Goal: Information Seeking & Learning: Learn about a topic

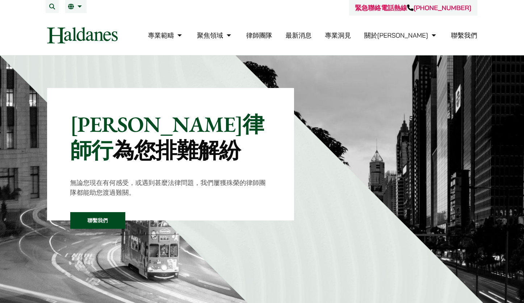
click at [273, 36] on link "律師團隊" at bounding box center [259, 35] width 26 height 8
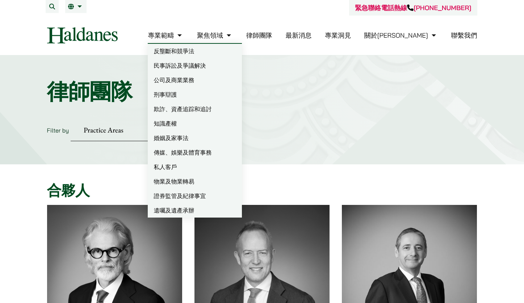
click at [223, 67] on link "民事訴訟及爭議解決" at bounding box center [195, 65] width 94 height 14
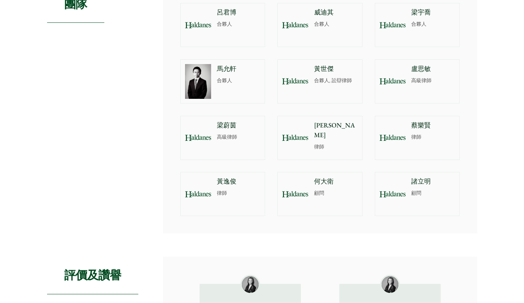
scroll to position [544, 0]
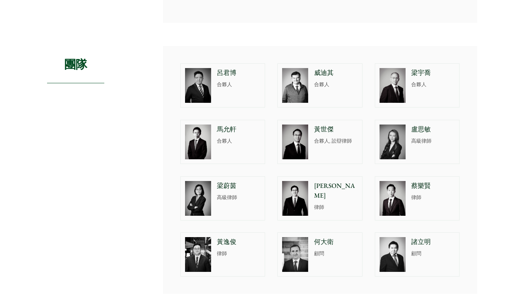
click at [221, 76] on p "呂君博" at bounding box center [239, 73] width 44 height 10
click at [232, 126] on p "馬允軒" at bounding box center [239, 130] width 44 height 10
click at [427, 71] on p "梁宇喬" at bounding box center [434, 73] width 44 height 10
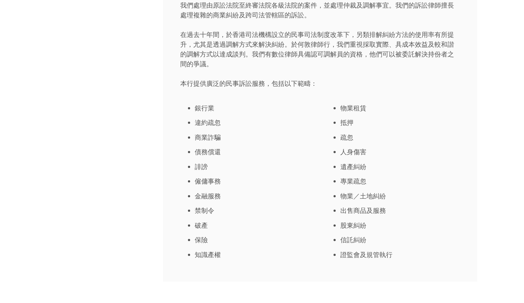
scroll to position [0, 0]
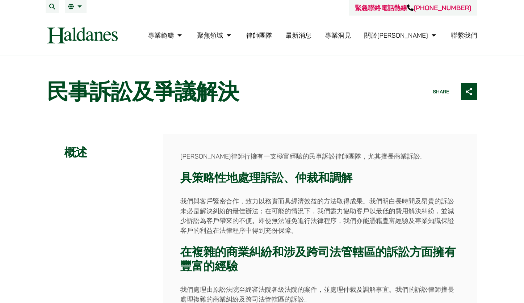
click at [351, 36] on link "專業洞見" at bounding box center [338, 35] width 26 height 8
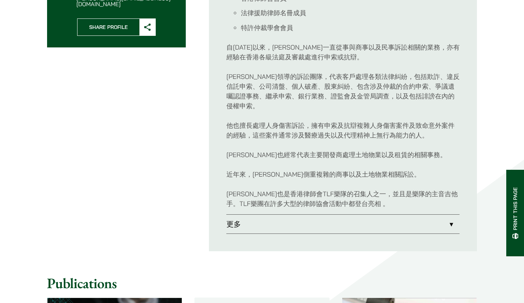
scroll to position [362, 0]
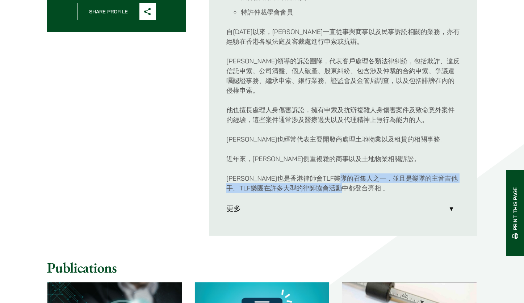
drag, startPoint x: 392, startPoint y: 187, endPoint x: 372, endPoint y: 183, distance: 19.9
click at [372, 183] on p "呂君博律師也是香港律師會TLF樂隊的召集人之一，並且是樂隊的主音吉他手。TLF樂團在許多大型的律師協會活動中都登台亮相 。" at bounding box center [343, 184] width 233 height 20
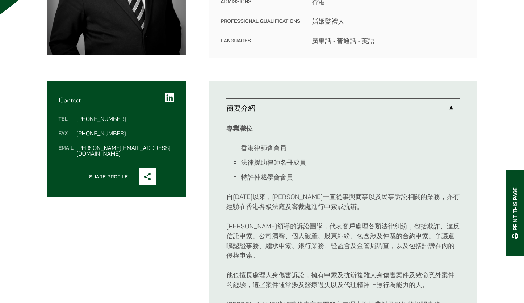
scroll to position [302, 0]
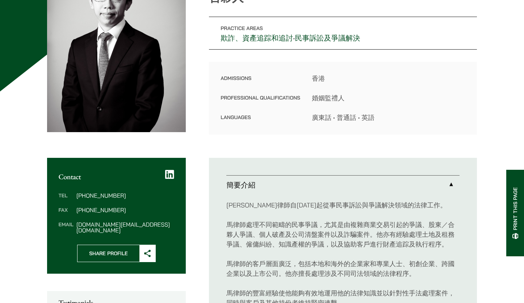
scroll to position [181, 0]
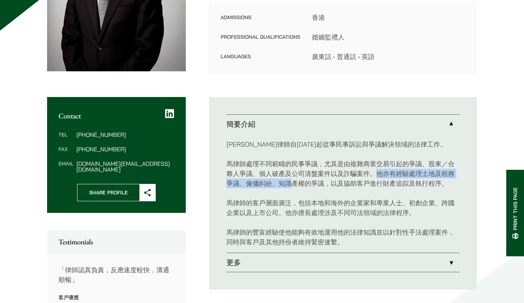
drag, startPoint x: 377, startPoint y: 173, endPoint x: 291, endPoint y: 183, distance: 86.1
click at [291, 183] on p "馬律師處理不同範疇的民事爭議，尤其是由複雜商業交易引起的爭議、股東／合夥人爭議、個人破產及公司清盤案件以及詐騙案件。他亦有經驗處理土地及租務爭議、僱傭糾紛、知…" at bounding box center [343, 173] width 233 height 29
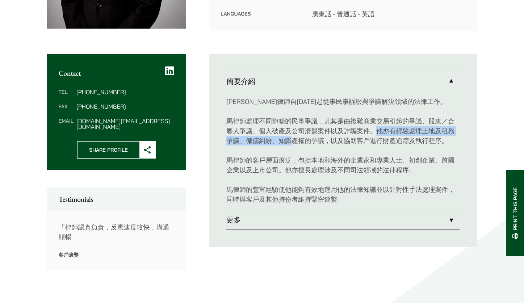
scroll to position [242, 0]
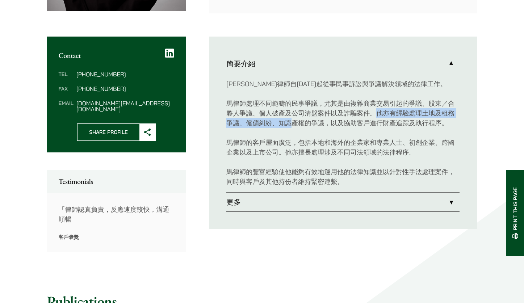
click at [275, 200] on link "更多" at bounding box center [343, 202] width 233 height 19
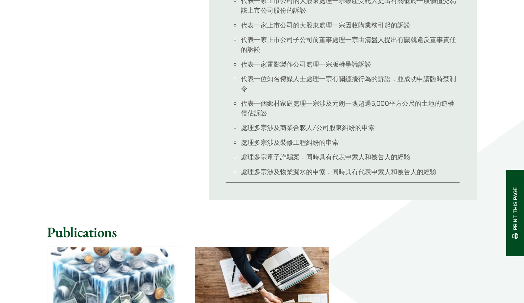
scroll to position [604, 0]
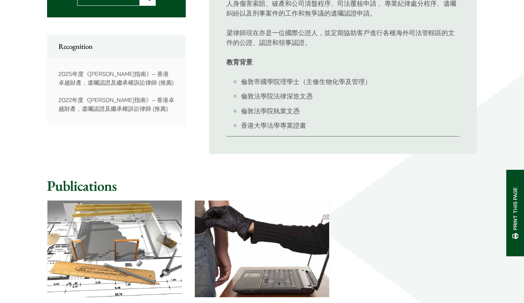
scroll to position [483, 0]
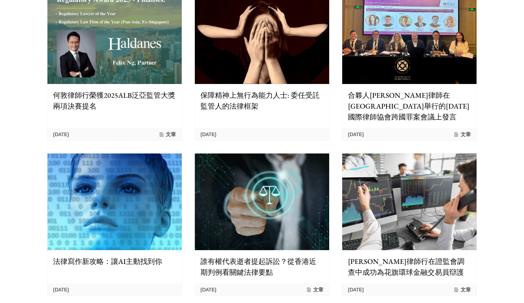
scroll to position [181, 0]
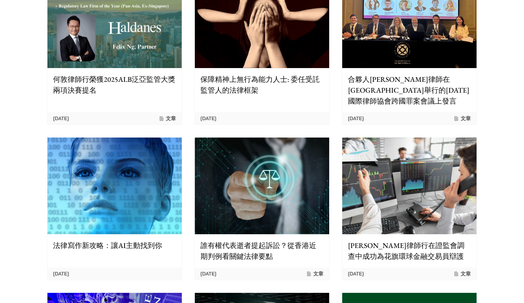
click at [229, 86] on p "保障精神上無行為能力人士: 委任受託監管人的法律框架" at bounding box center [262, 85] width 123 height 22
click at [231, 247] on p "誰有權代表逝者提起訴訟？從香港近期判例看關鍵法律要點" at bounding box center [262, 251] width 123 height 22
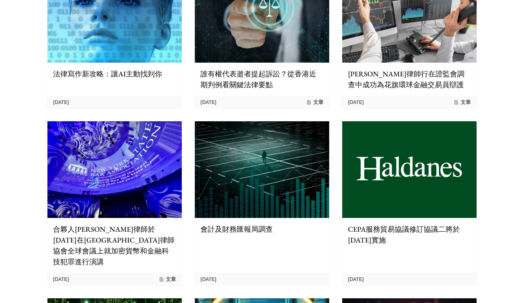
scroll to position [362, 0]
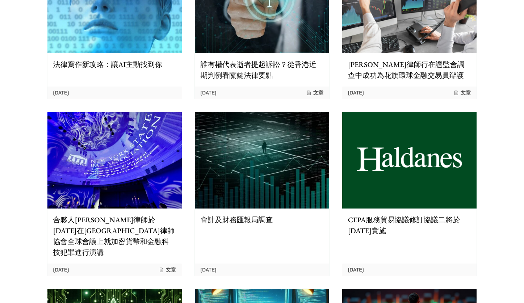
click at [389, 76] on p "[PERSON_NAME]律師行在證監會調查中成功為花旗環球金融交易員辯護" at bounding box center [409, 70] width 123 height 22
